Goal: Find specific page/section: Find specific page/section

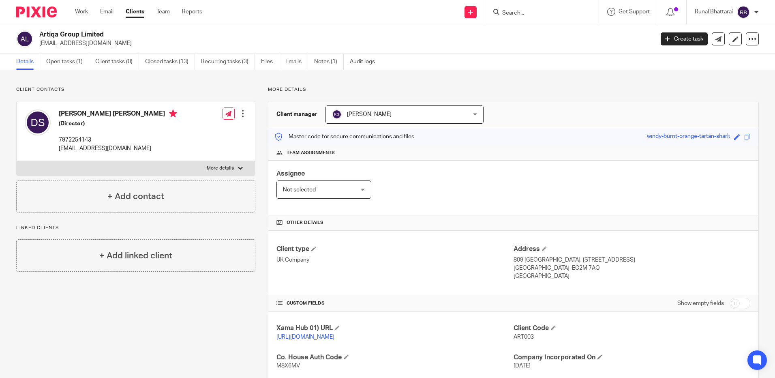
click at [528, 7] on form at bounding box center [544, 12] width 86 height 10
click at [527, 13] on input "Search" at bounding box center [537, 13] width 73 height 7
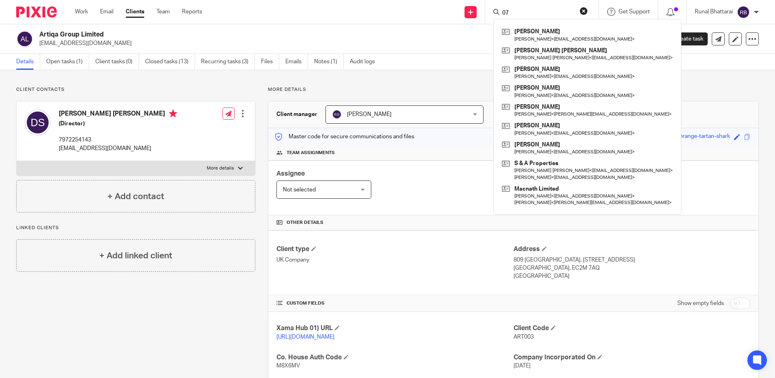
type input "0"
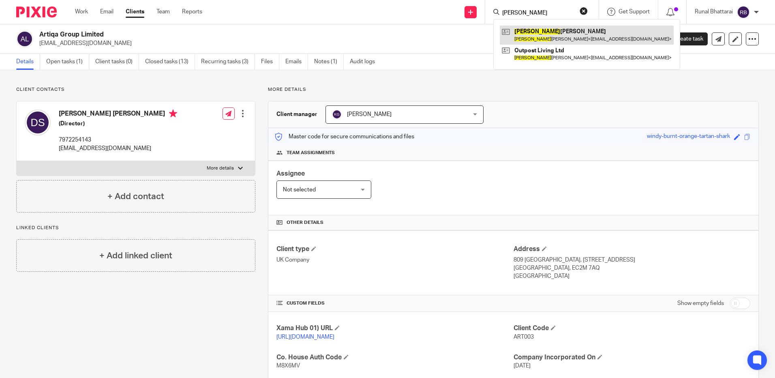
type input "[PERSON_NAME]"
click at [591, 38] on link at bounding box center [587, 35] width 174 height 19
